Goal: Navigation & Orientation: Understand site structure

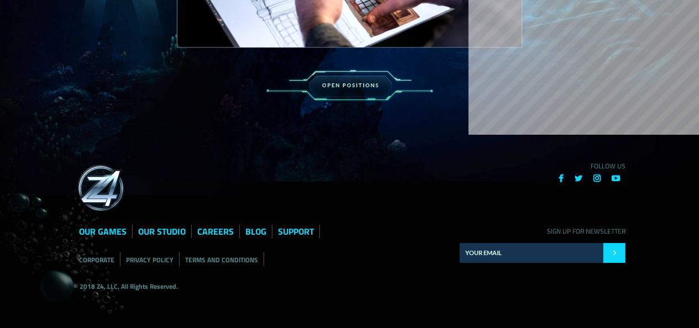
scroll to position [1639, 0]
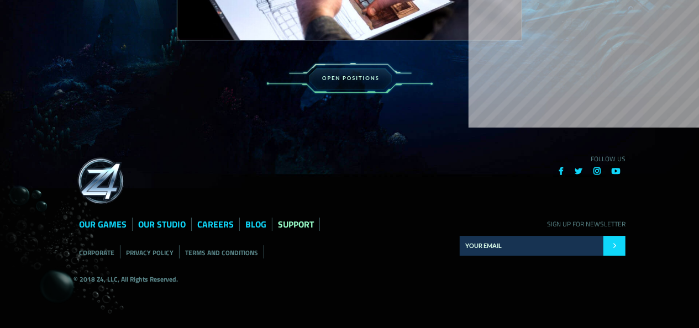
click at [306, 225] on link "SUPPORT" at bounding box center [296, 224] width 36 height 13
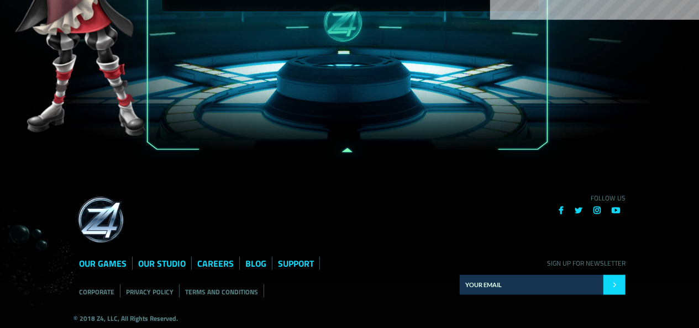
scroll to position [508, 0]
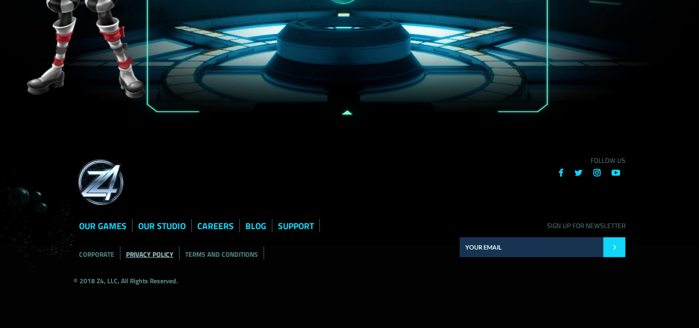
click at [156, 255] on link "PRIVACY POLICY" at bounding box center [150, 254] width 48 height 11
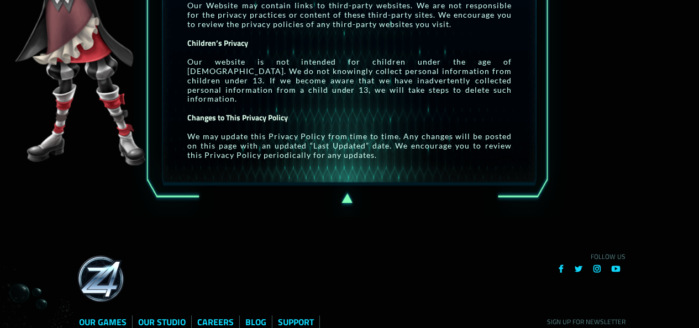
scroll to position [1019, 0]
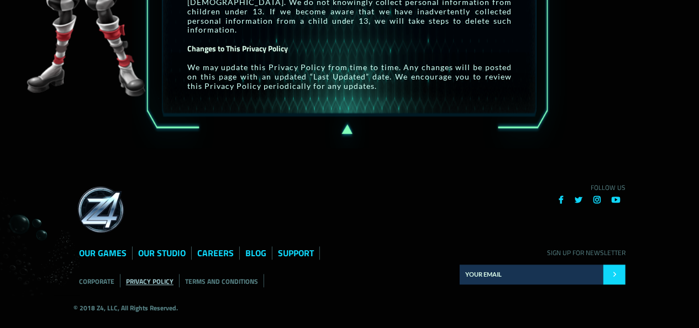
click at [159, 277] on link "PRIVACY POLICY" at bounding box center [150, 282] width 48 height 11
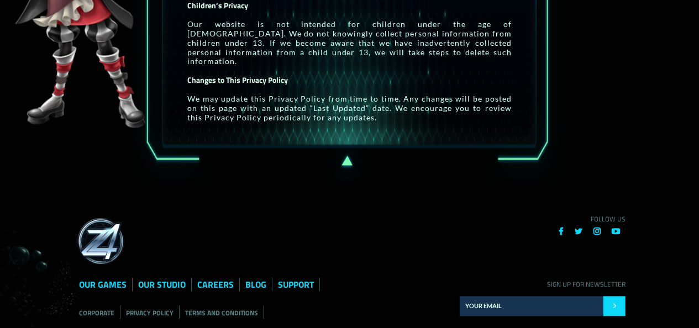
scroll to position [1019, 0]
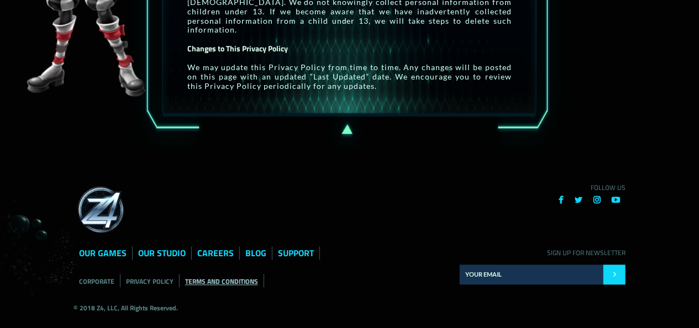
click at [209, 277] on link "TERMS AND CONDITIONS" at bounding box center [221, 282] width 73 height 11
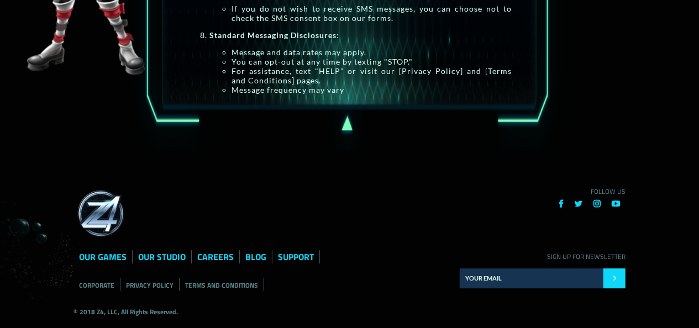
scroll to position [1516, 0]
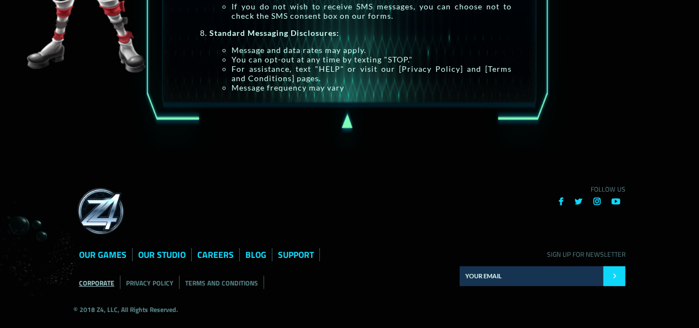
click at [102, 278] on link "CORPORATE" at bounding box center [96, 283] width 35 height 11
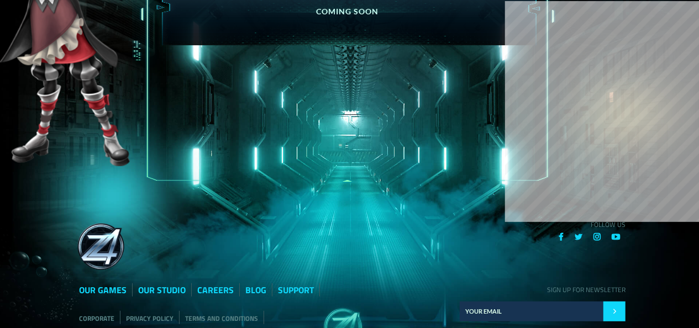
scroll to position [230, 0]
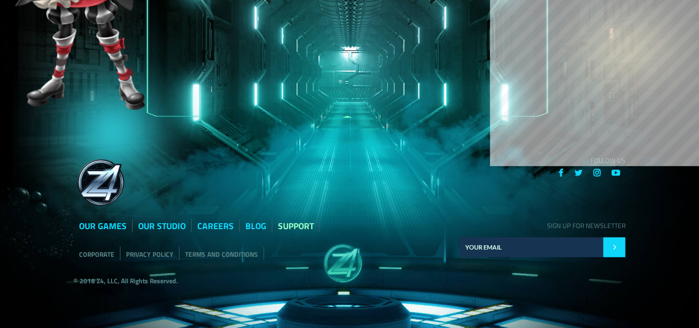
click at [301, 225] on link "SUPPORT" at bounding box center [296, 225] width 36 height 13
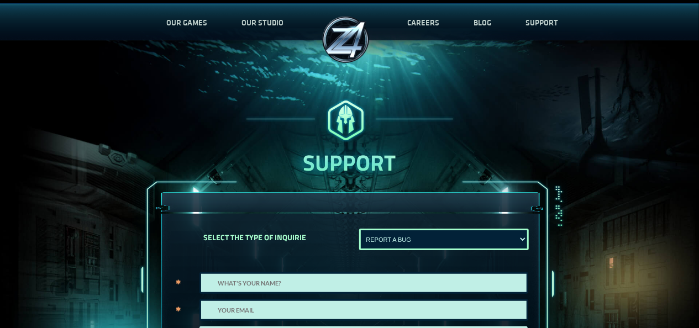
click at [343, 37] on img at bounding box center [345, 39] width 55 height 55
